Goal: Share content

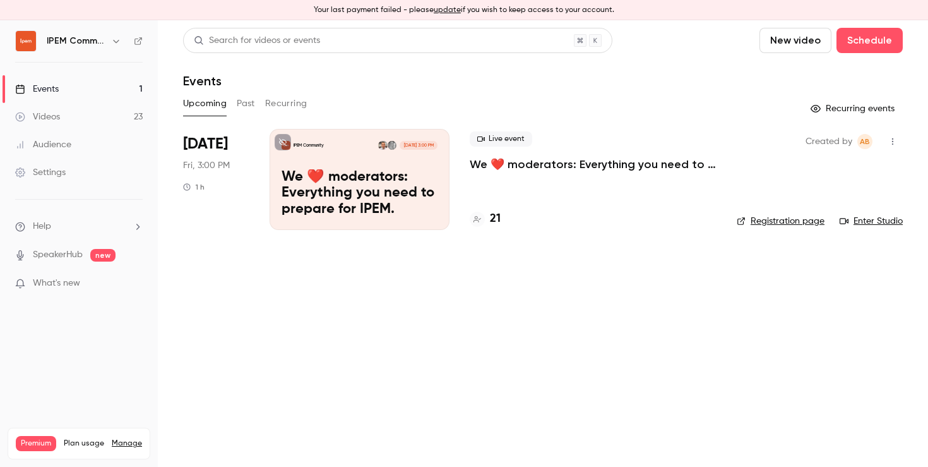
click at [321, 177] on p "We ❤️ moderators: Everything you need to prepare for IPEM." at bounding box center [360, 193] width 156 height 49
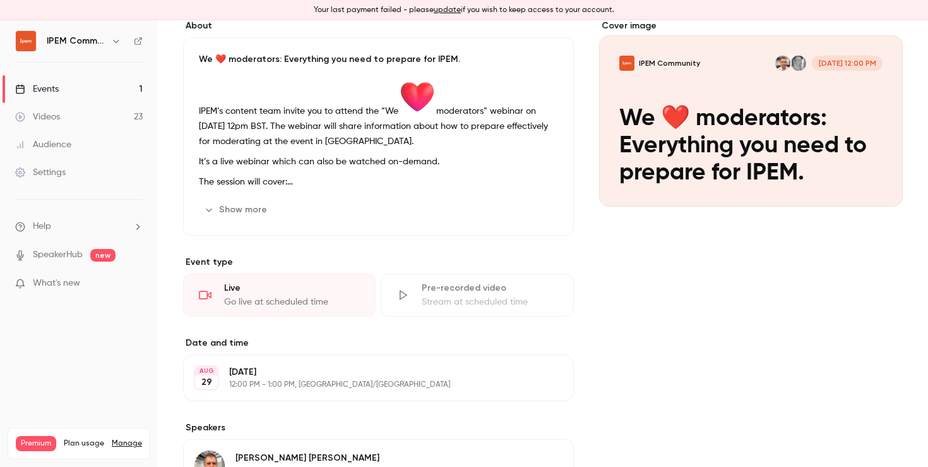
scroll to position [409, 0]
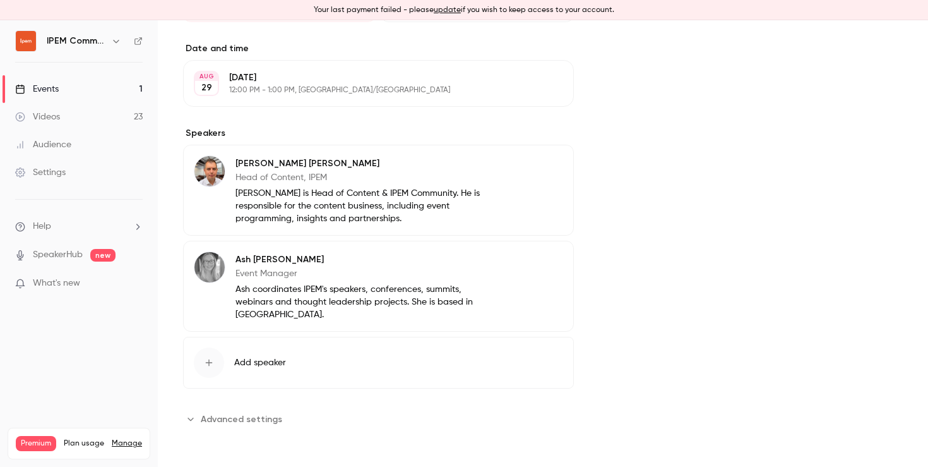
click at [208, 359] on icon "button" at bounding box center [209, 362] width 10 height 10
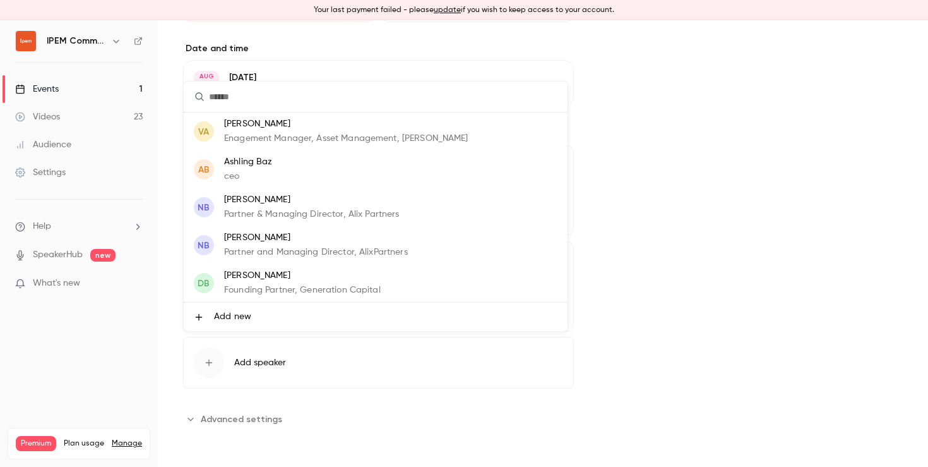
click at [733, 287] on div at bounding box center [464, 233] width 928 height 467
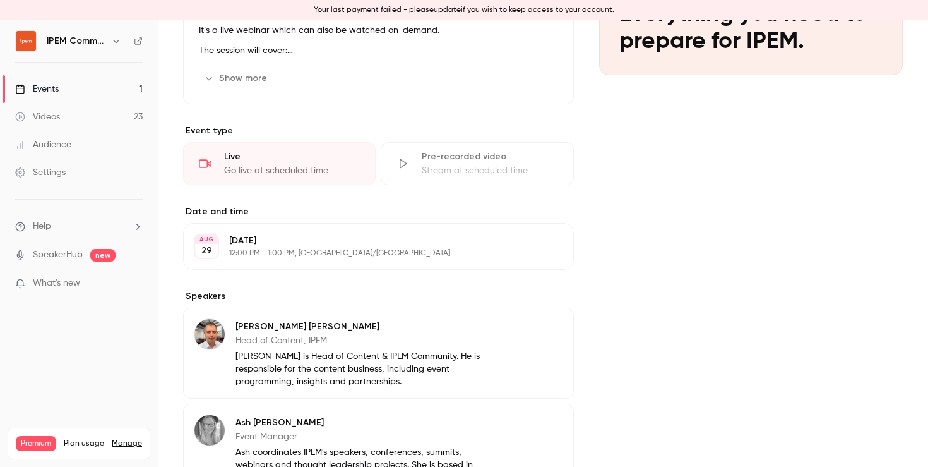
scroll to position [0, 0]
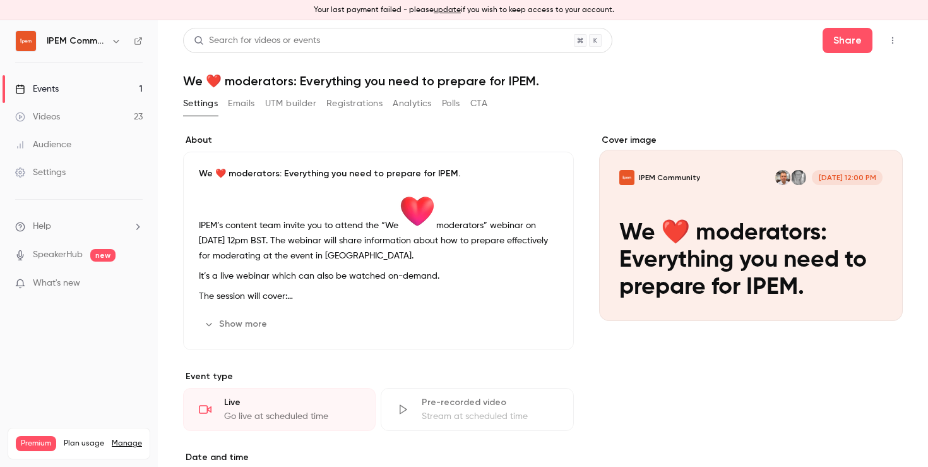
click at [352, 106] on button "Registrations" at bounding box center [355, 103] width 56 height 20
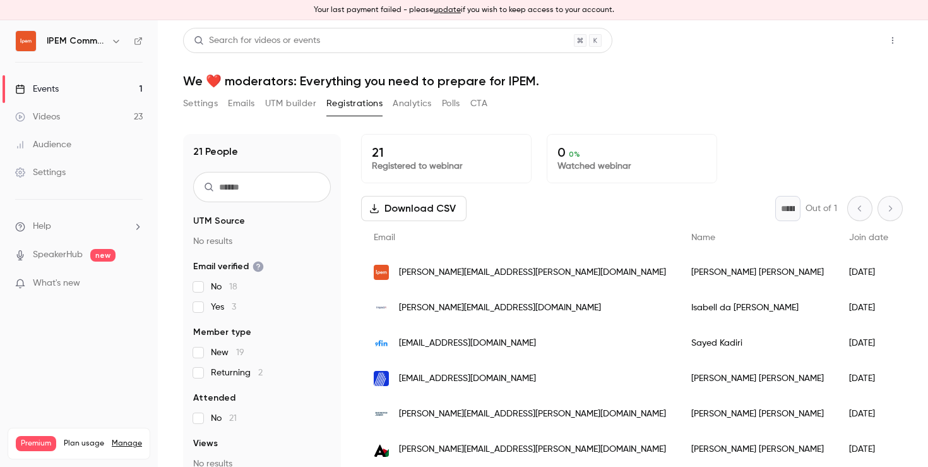
click at [831, 43] on button "Share" at bounding box center [848, 40] width 50 height 25
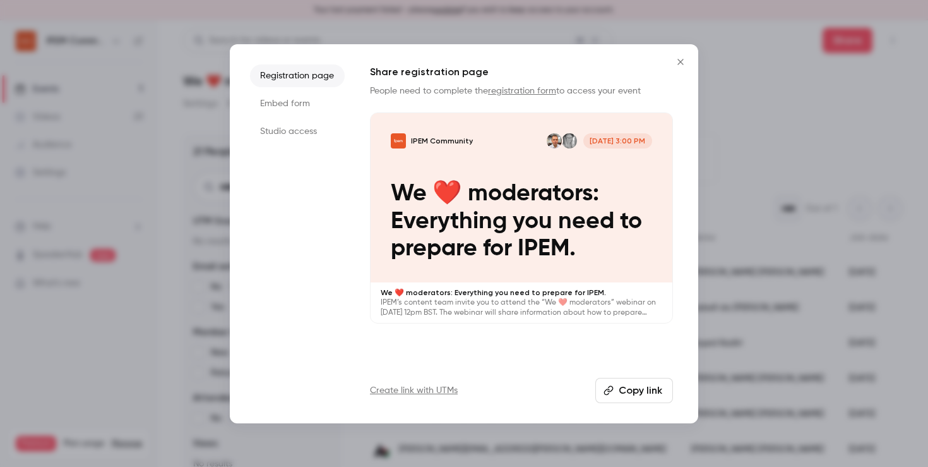
click at [294, 131] on li "Studio access" at bounding box center [297, 131] width 95 height 23
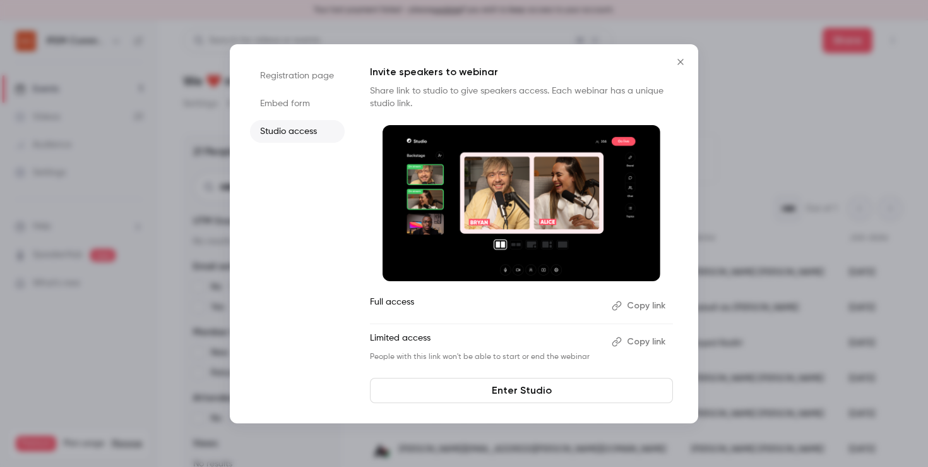
click at [641, 341] on button "Copy link" at bounding box center [640, 342] width 66 height 20
